Goal: Find specific page/section: Locate a particular part of the current website

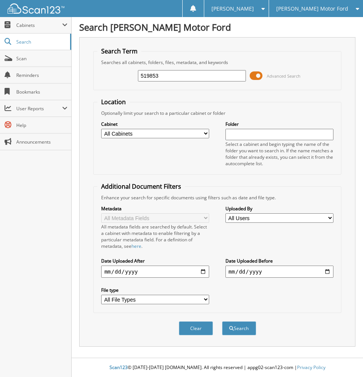
type input "519853"
click at [222, 321] on button "Search" at bounding box center [239, 328] width 34 height 14
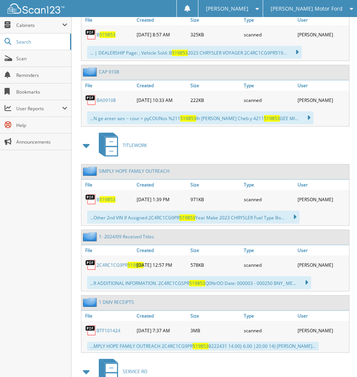
scroll to position [417, 0]
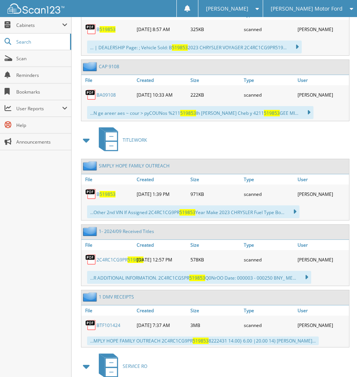
click at [102, 195] on span "519853" at bounding box center [108, 194] width 16 height 6
click at [329, 149] on div "TITLEWORK" at bounding box center [214, 140] width 271 height 30
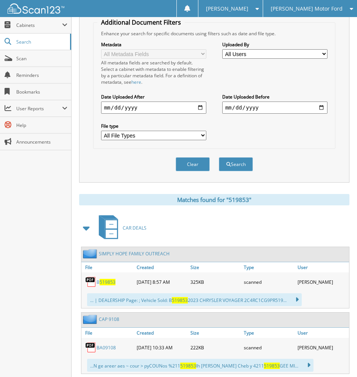
scroll to position [38, 0]
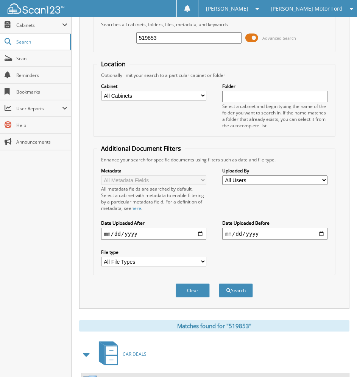
click at [165, 39] on input "519853" at bounding box center [188, 37] width 105 height 11
type input "104911"
click at [219, 284] on button "Search" at bounding box center [236, 291] width 34 height 14
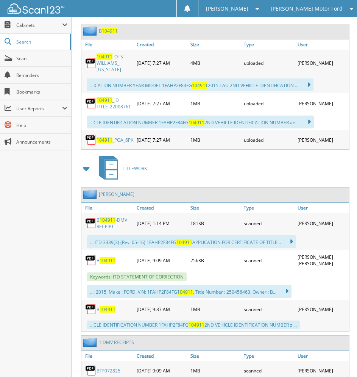
scroll to position [606, 0]
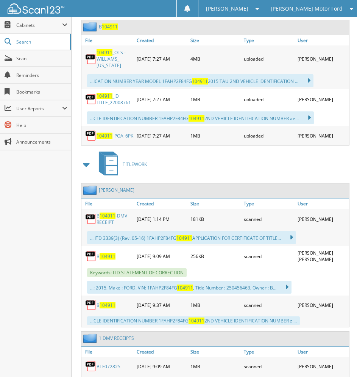
click at [108, 253] on span "104911" at bounding box center [108, 256] width 16 height 6
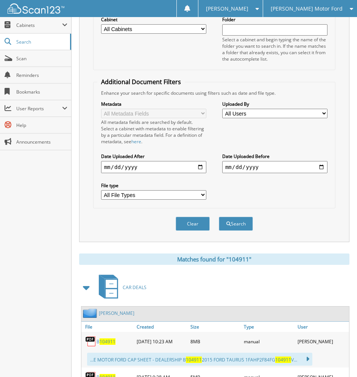
scroll to position [0, 0]
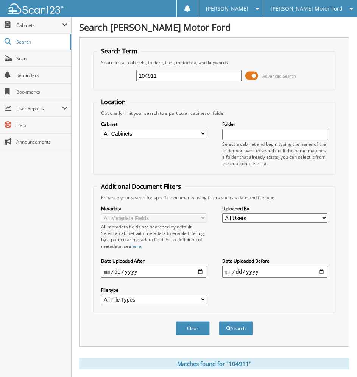
click at [174, 72] on input "104911" at bounding box center [188, 75] width 105 height 11
type input "829208"
click at [219, 321] on button "Search" at bounding box center [236, 328] width 34 height 14
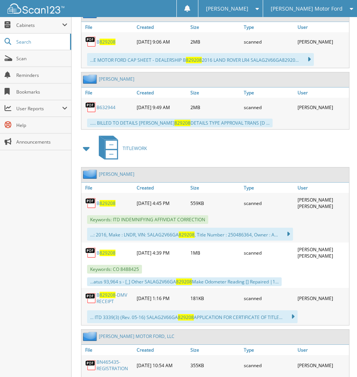
scroll to position [455, 0]
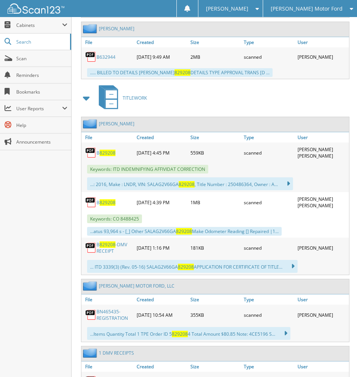
click at [105, 150] on span "829208" at bounding box center [108, 153] width 16 height 6
click at [331, 94] on div "TITLEWORK" at bounding box center [214, 98] width 271 height 30
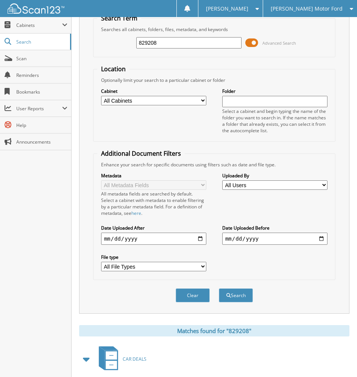
scroll to position [0, 0]
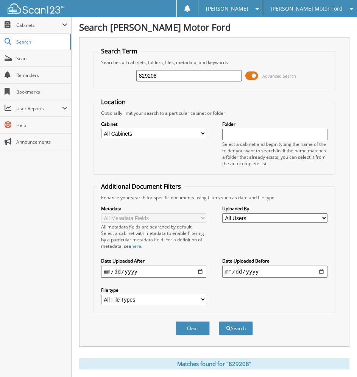
click at [173, 73] on input "829208" at bounding box center [188, 75] width 105 height 11
type input "d92787"
click at [219, 321] on button "Search" at bounding box center [236, 328] width 34 height 14
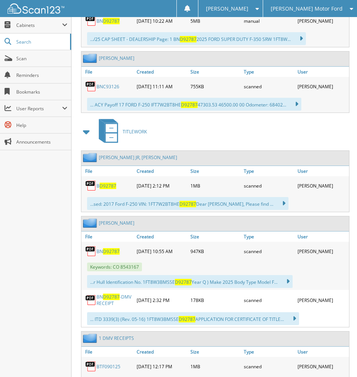
scroll to position [493, 0]
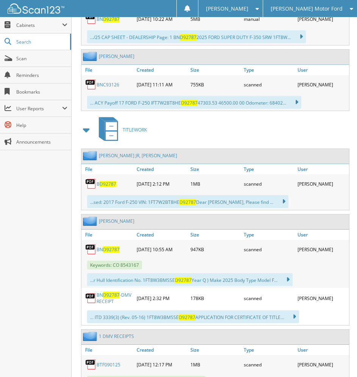
click at [105, 247] on span "D92787" at bounding box center [111, 249] width 17 height 6
click at [334, 137] on div "TITLEWORK" at bounding box center [214, 130] width 271 height 30
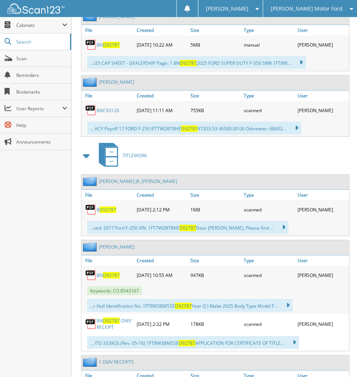
scroll to position [455, 0]
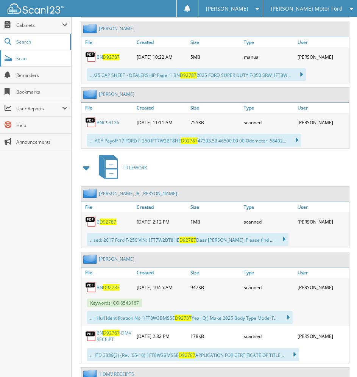
click at [24, 57] on span "Scan" at bounding box center [41, 58] width 51 height 6
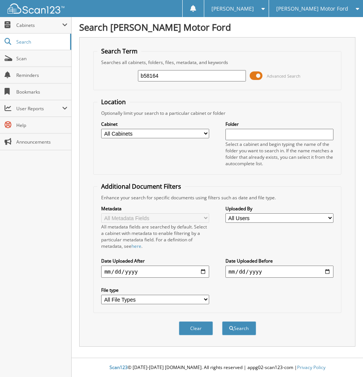
type input "b58164"
click at [222, 321] on button "Search" at bounding box center [239, 328] width 34 height 14
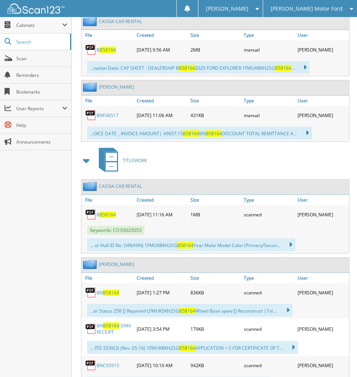
scroll to position [531, 0]
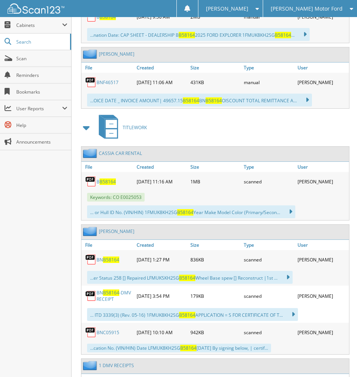
click at [106, 182] on span "B58164" at bounding box center [108, 182] width 16 height 6
click at [344, 124] on div "TITLEWORK" at bounding box center [214, 128] width 271 height 30
click at [31, 54] on link "Scan" at bounding box center [35, 58] width 71 height 16
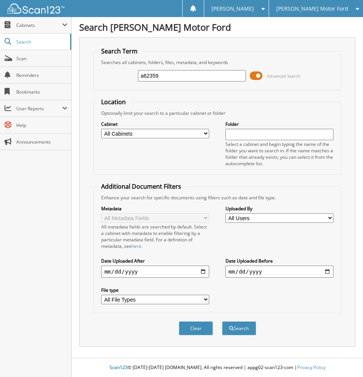
type input "a62359"
click at [222, 321] on button "Search" at bounding box center [239, 328] width 34 height 14
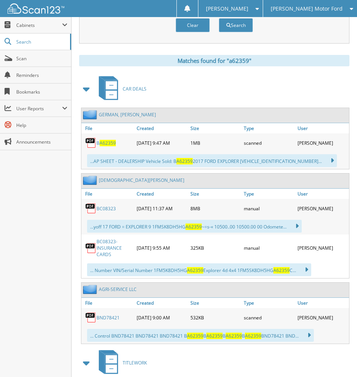
scroll to position [531, 0]
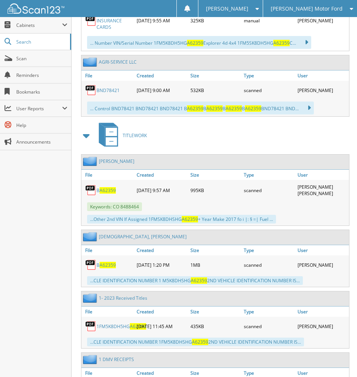
click at [106, 188] on span "A62359" at bounding box center [108, 190] width 16 height 6
click at [285, 153] on div "CAR DEALS GERMAN, [PERSON_NAME] File" at bounding box center [214, 325] width 271 height 959
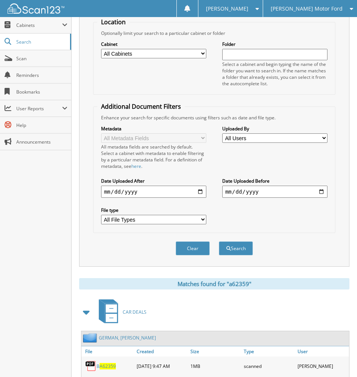
scroll to position [38, 0]
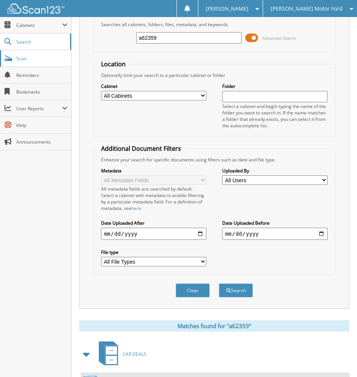
click at [35, 62] on link "Scan" at bounding box center [35, 58] width 71 height 16
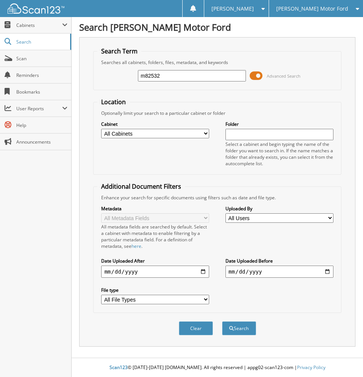
type input "m82532"
click at [222, 321] on button "Search" at bounding box center [239, 328] width 34 height 14
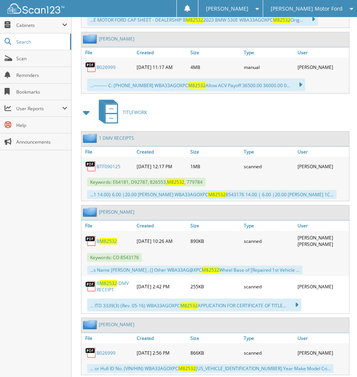
scroll to position [455, 0]
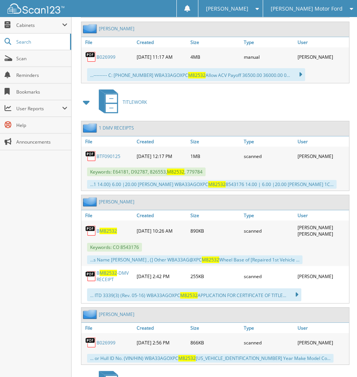
click at [105, 230] on span "M82532" at bounding box center [108, 231] width 17 height 6
click at [230, 109] on div "TITLEWORK" at bounding box center [214, 102] width 271 height 30
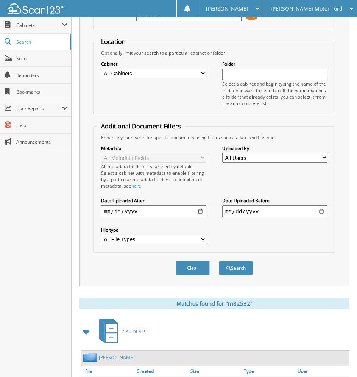
scroll to position [38, 0]
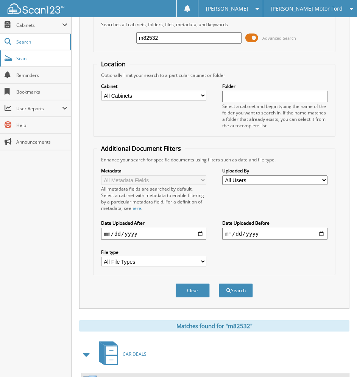
click at [33, 53] on link "Scan" at bounding box center [35, 58] width 71 height 16
